Goal: Transaction & Acquisition: Subscribe to service/newsletter

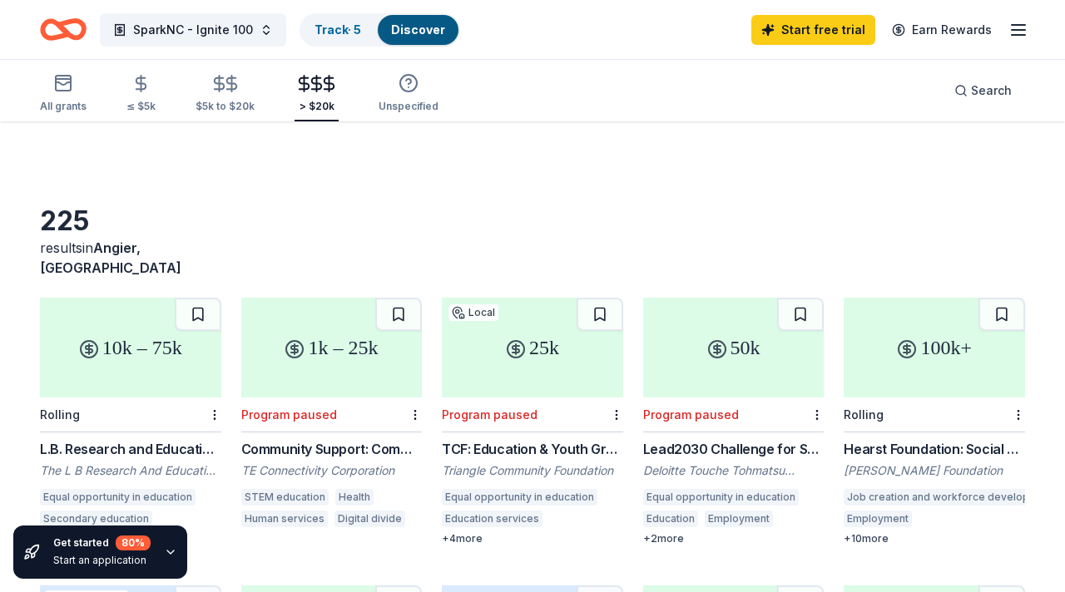
scroll to position [297, 0]
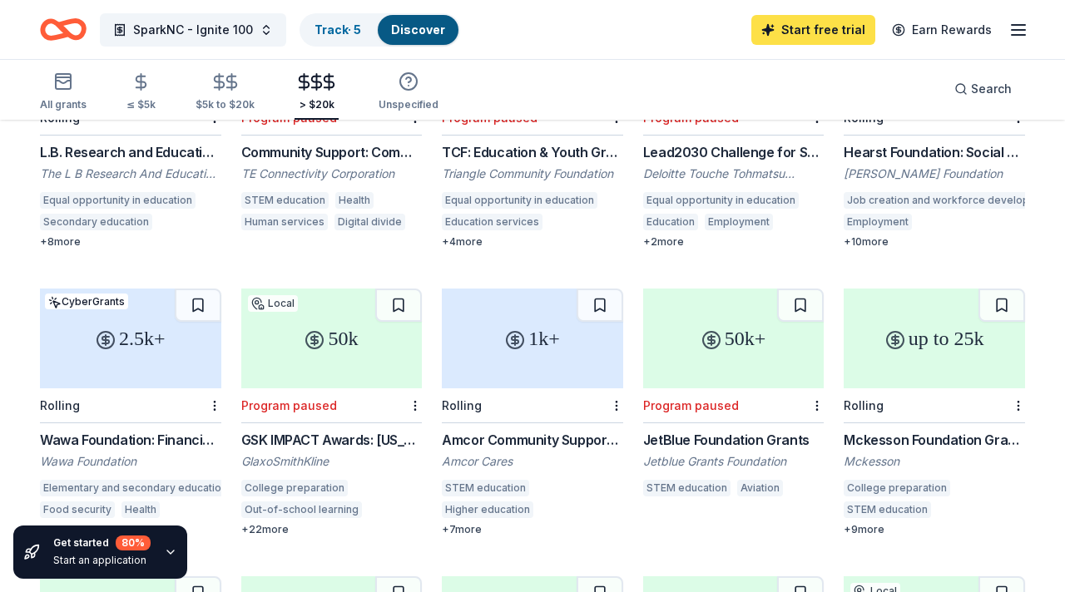
click at [808, 37] on link "Start free trial" at bounding box center [813, 30] width 124 height 30
click at [808, 27] on link "Start free trial" at bounding box center [813, 30] width 124 height 30
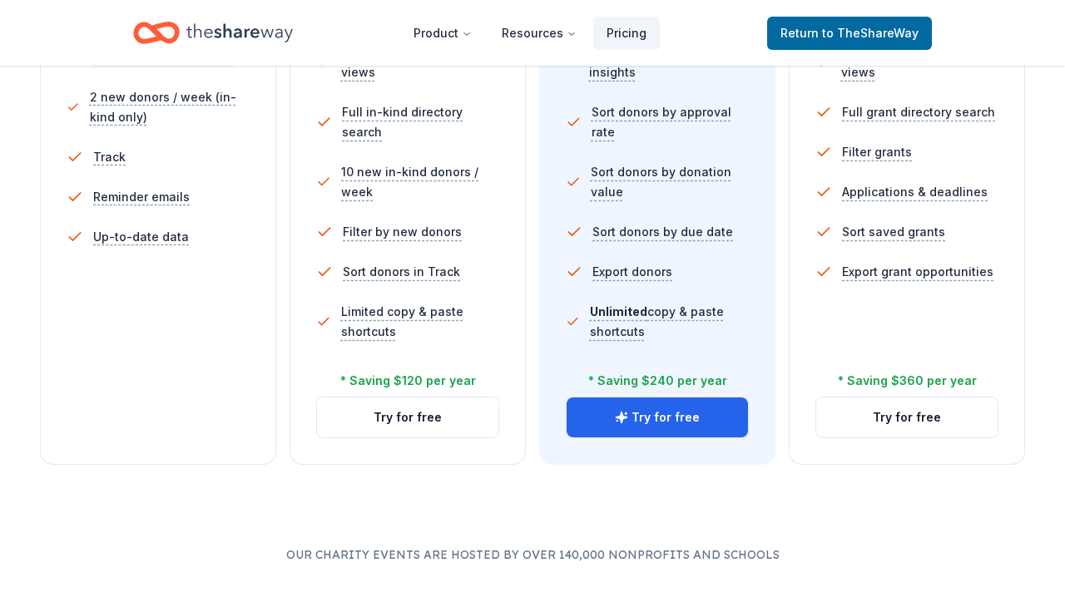
scroll to position [640, 0]
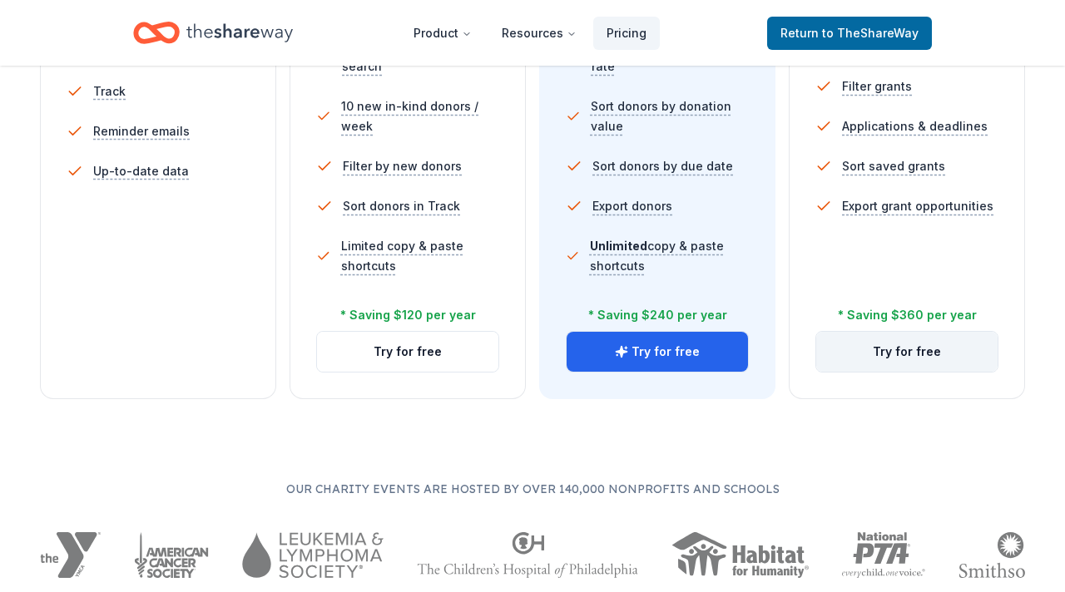
click at [935, 347] on button "Try for free" at bounding box center [906, 352] width 181 height 40
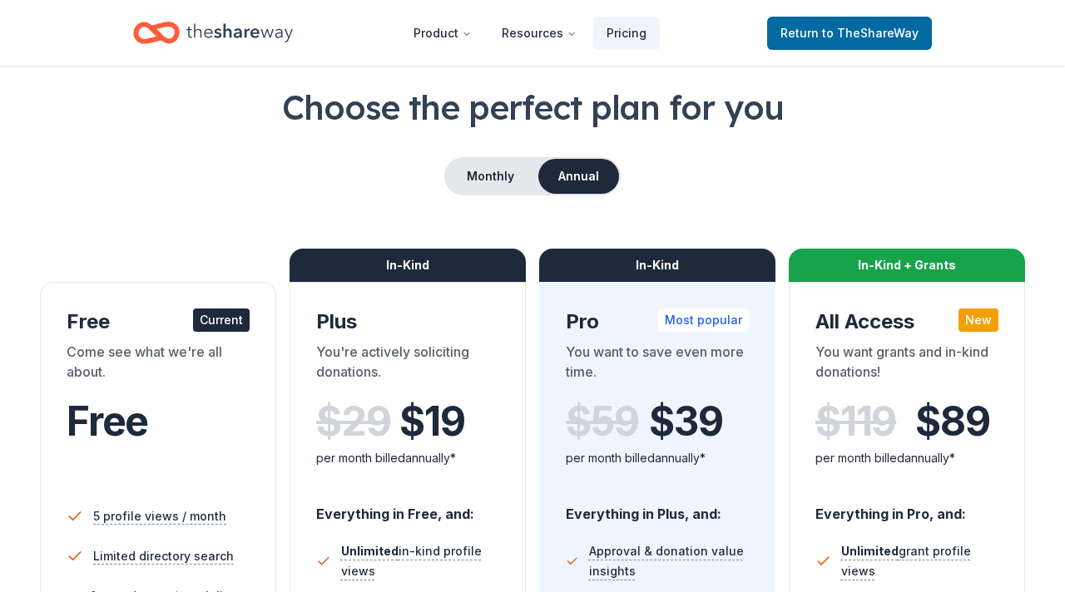
scroll to position [73, 0]
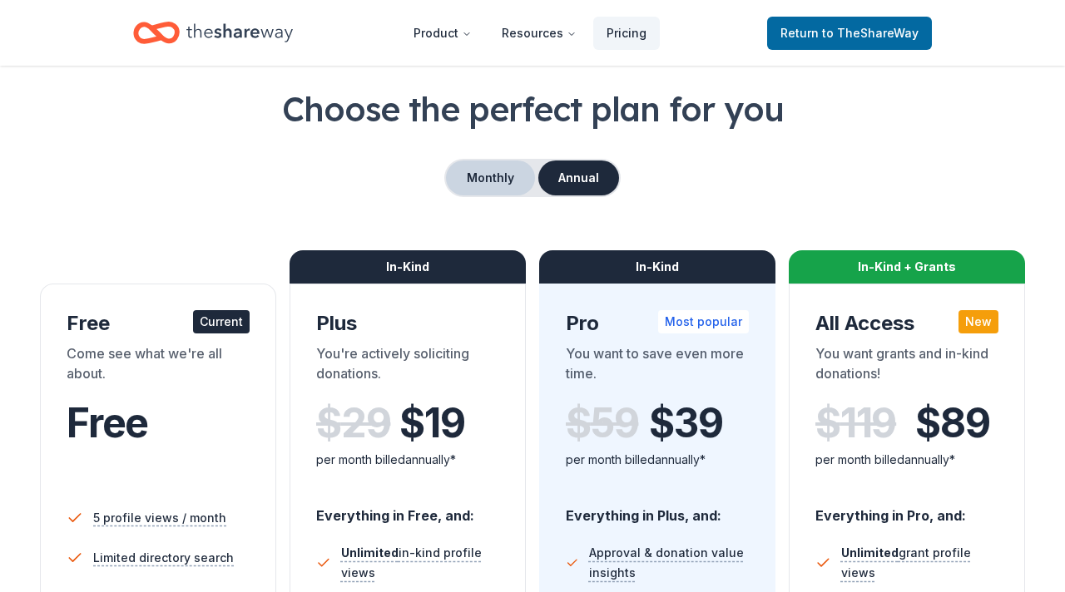
click at [512, 178] on button "Monthly" at bounding box center [490, 178] width 89 height 35
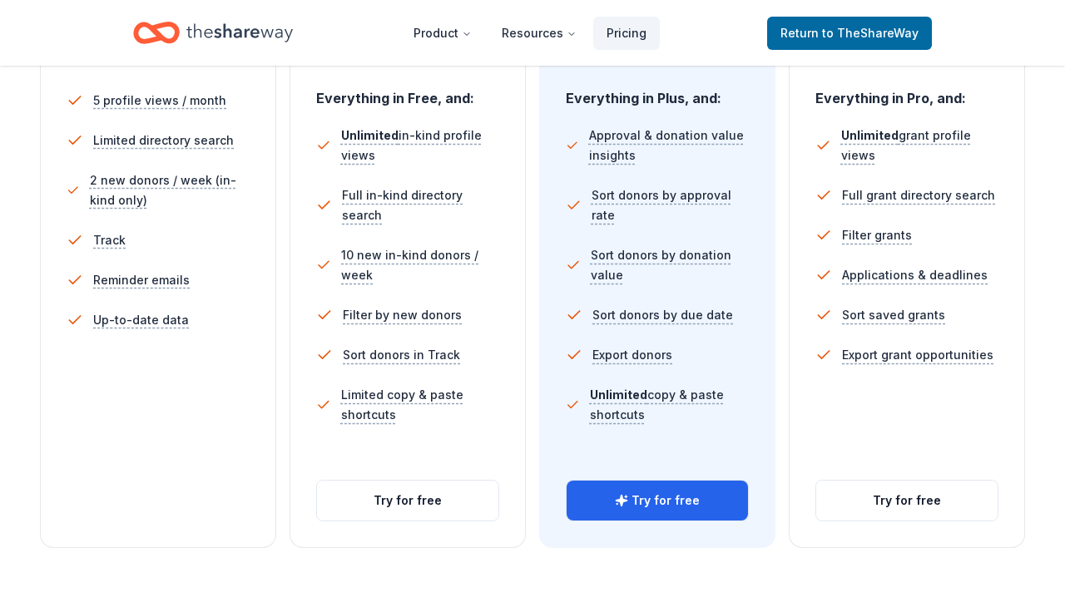
scroll to position [488, 0]
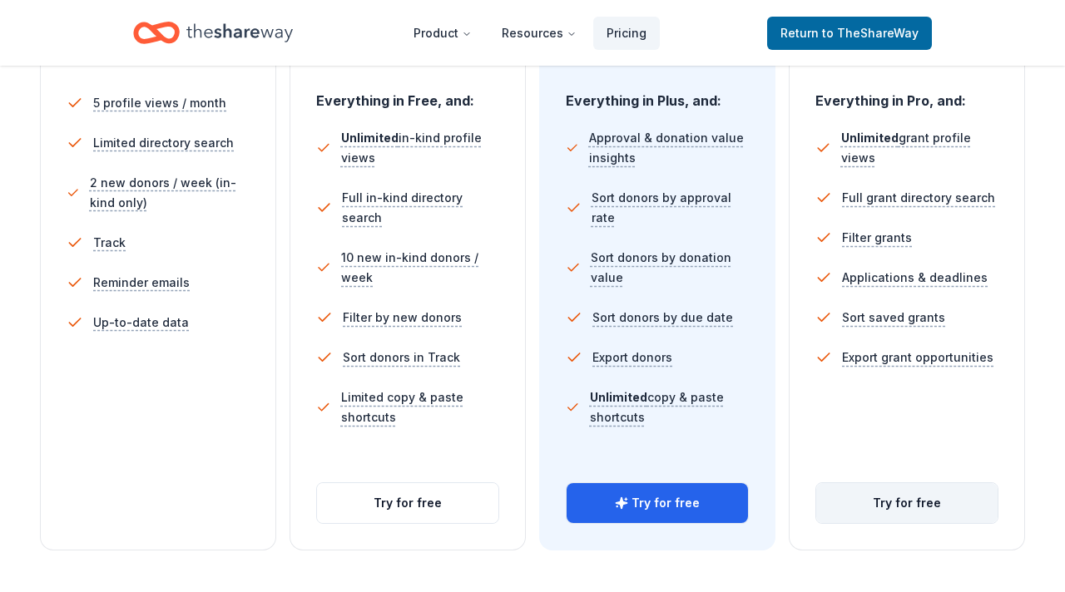
click at [902, 500] on button "Try for free" at bounding box center [906, 503] width 181 height 40
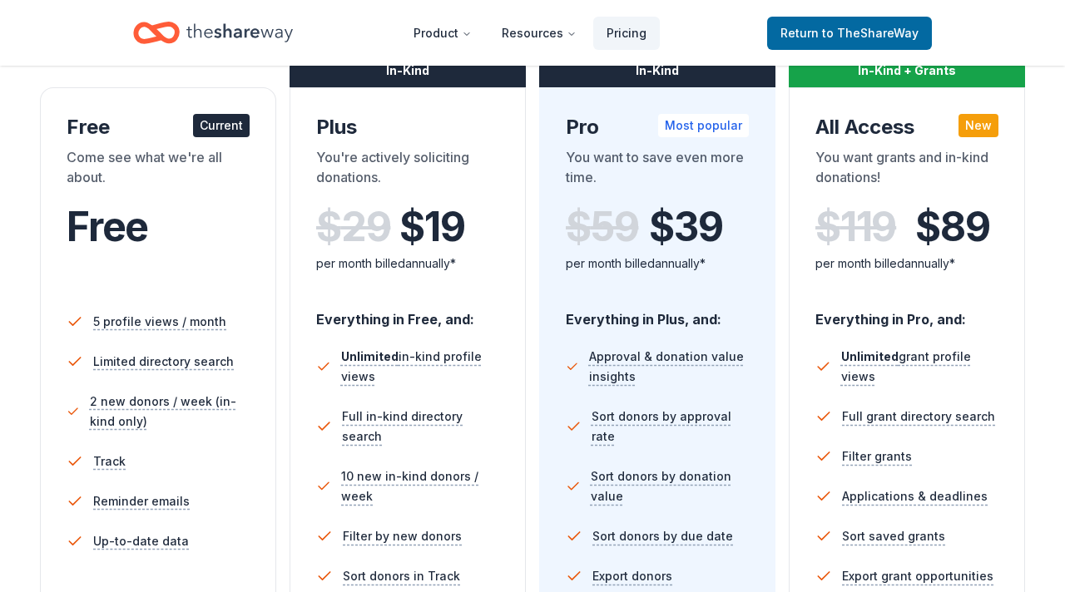
scroll to position [268, 0]
